Goal: Transaction & Acquisition: Subscribe to service/newsletter

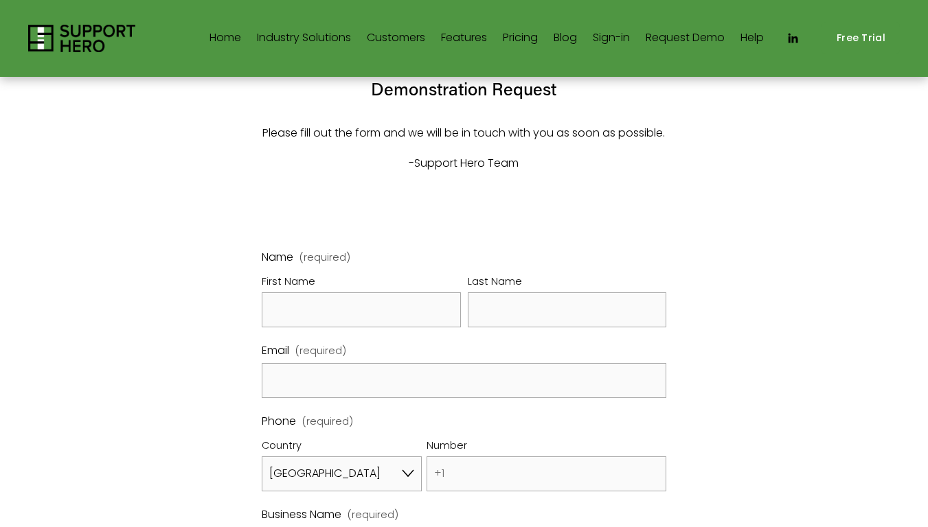
select select "US"
